Goal: Task Accomplishment & Management: Complete application form

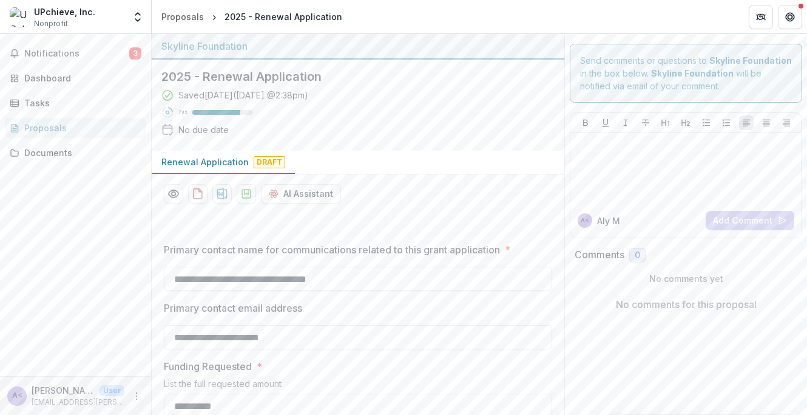
scroll to position [5657, 0]
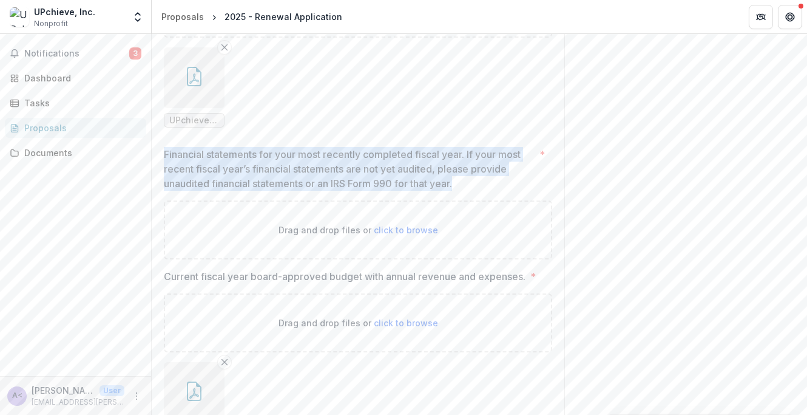
click at [409, 119] on ul "UPchieve's Top Funders.pdf" at bounding box center [358, 87] width 388 height 80
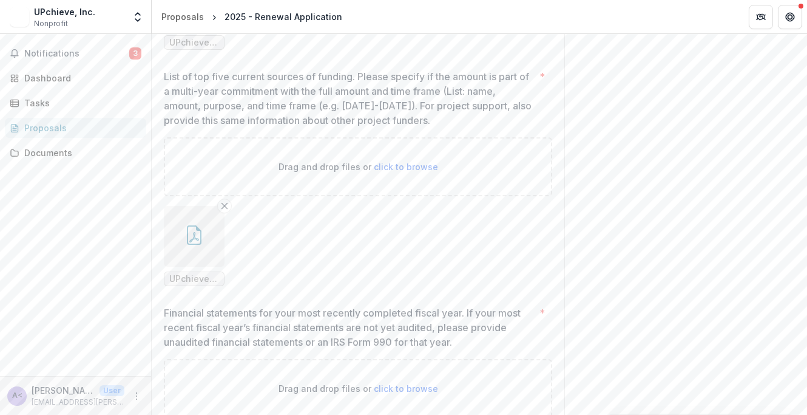
scroll to position [5486, 0]
click at [220, 209] on icon "Remove File" at bounding box center [225, 205] width 10 height 10
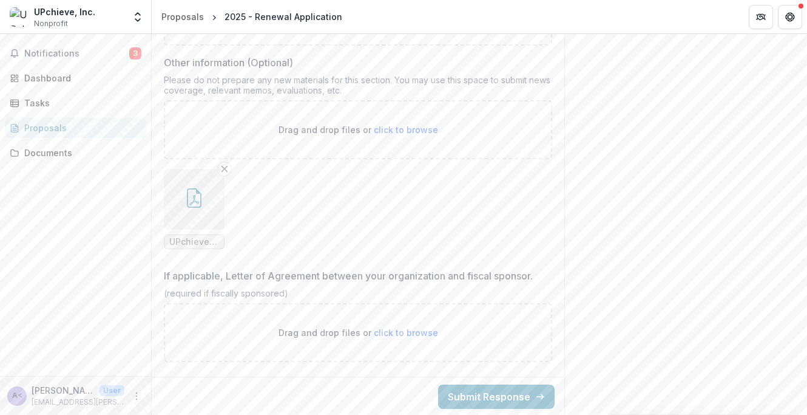
scroll to position [6460, 0]
click at [481, 393] on button "Submit Response" at bounding box center [496, 395] width 117 height 24
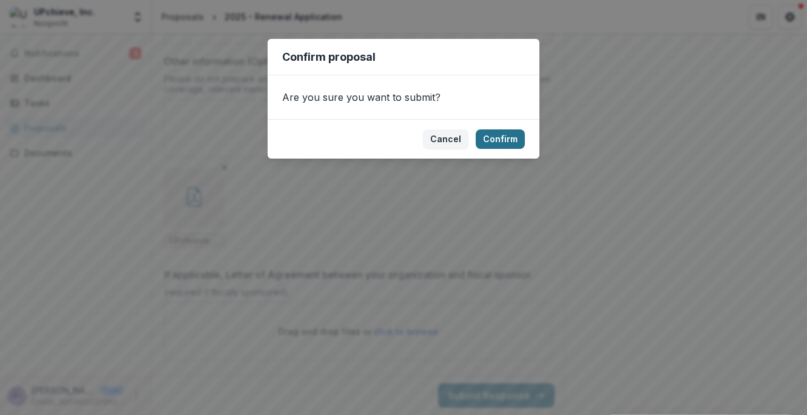
click at [501, 137] on button "Confirm" at bounding box center [500, 138] width 49 height 19
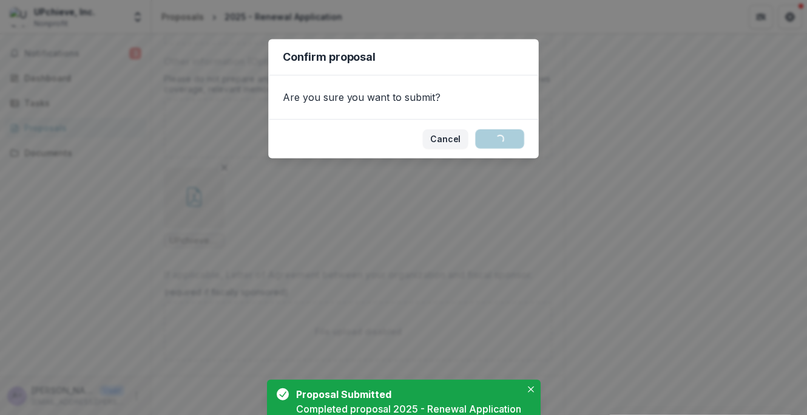
scroll to position [8, 0]
